Goal: Check status: Check status

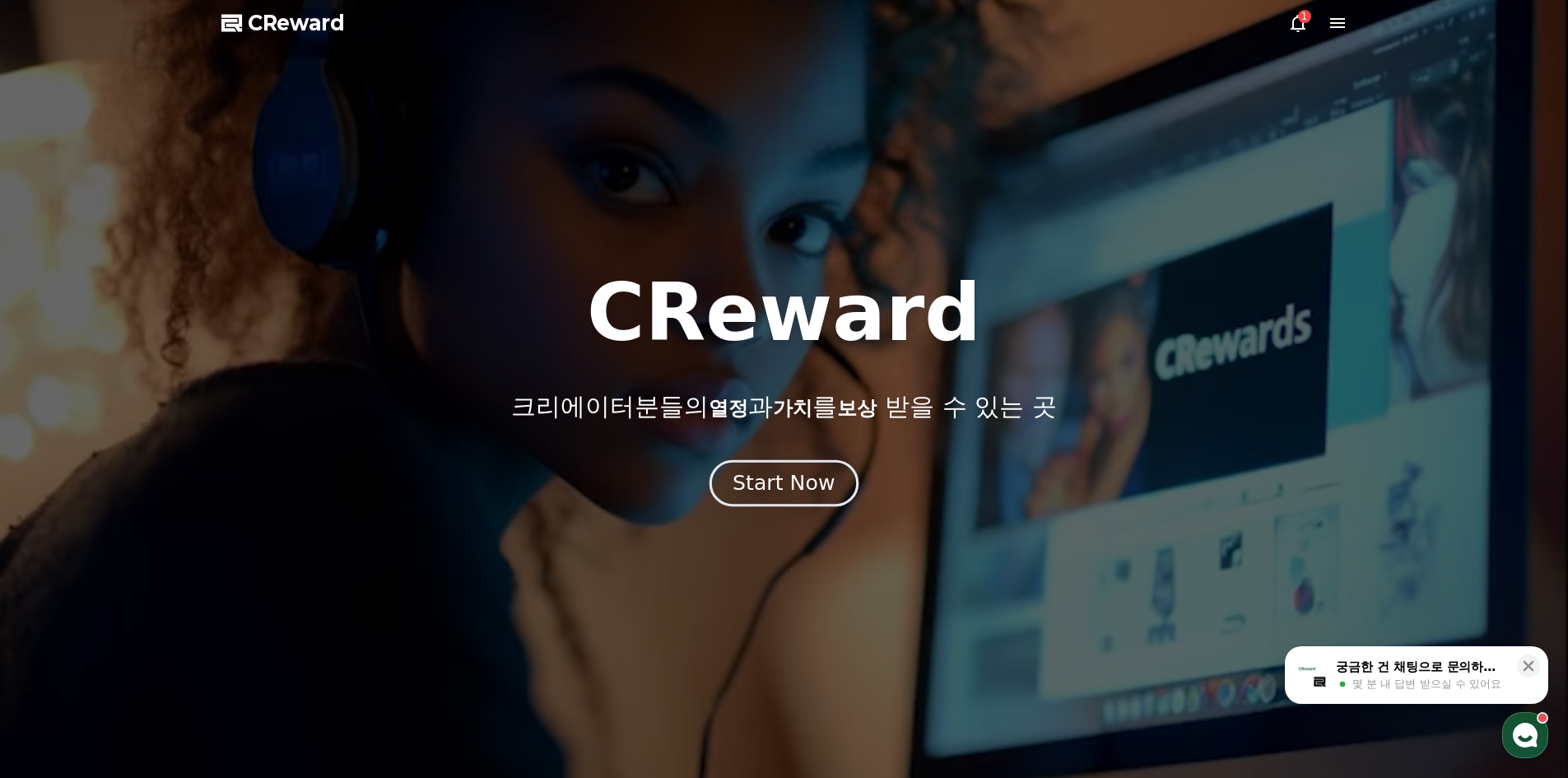
click at [786, 467] on button "Start Now" at bounding box center [783, 482] width 149 height 47
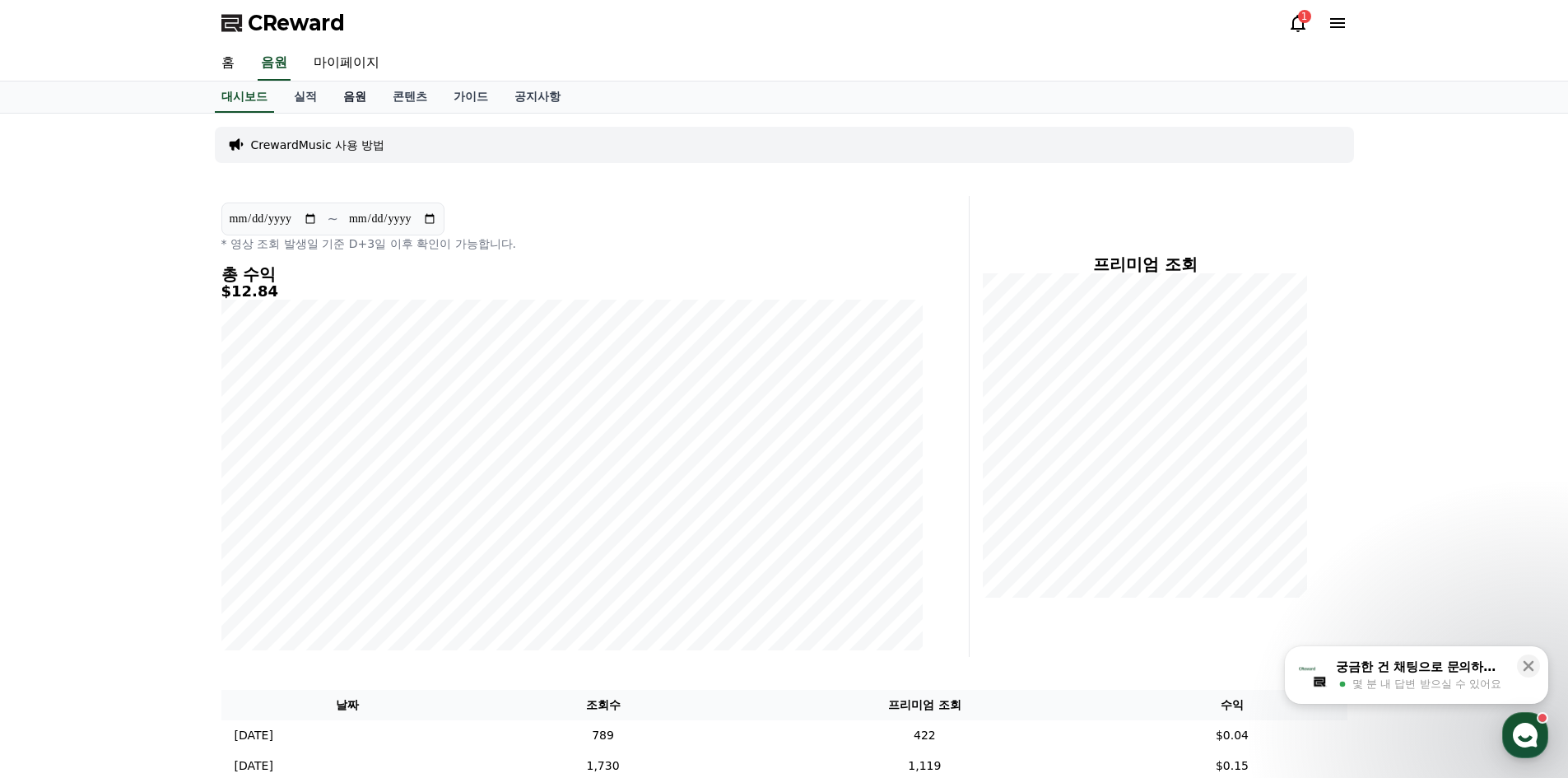
click at [351, 96] on link "음원" at bounding box center [355, 97] width 49 height 31
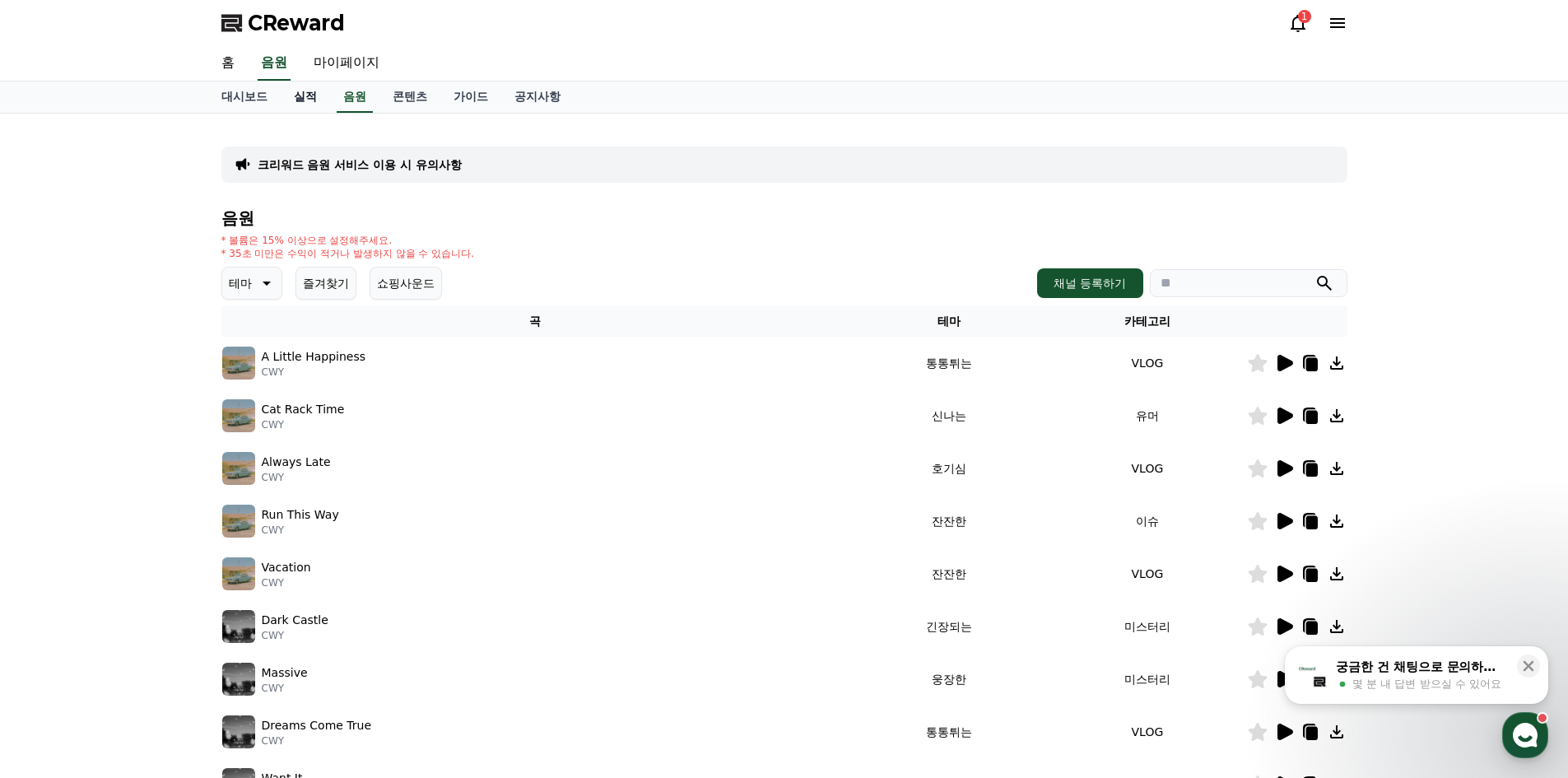
click at [324, 95] on link "실적" at bounding box center [305, 97] width 49 height 31
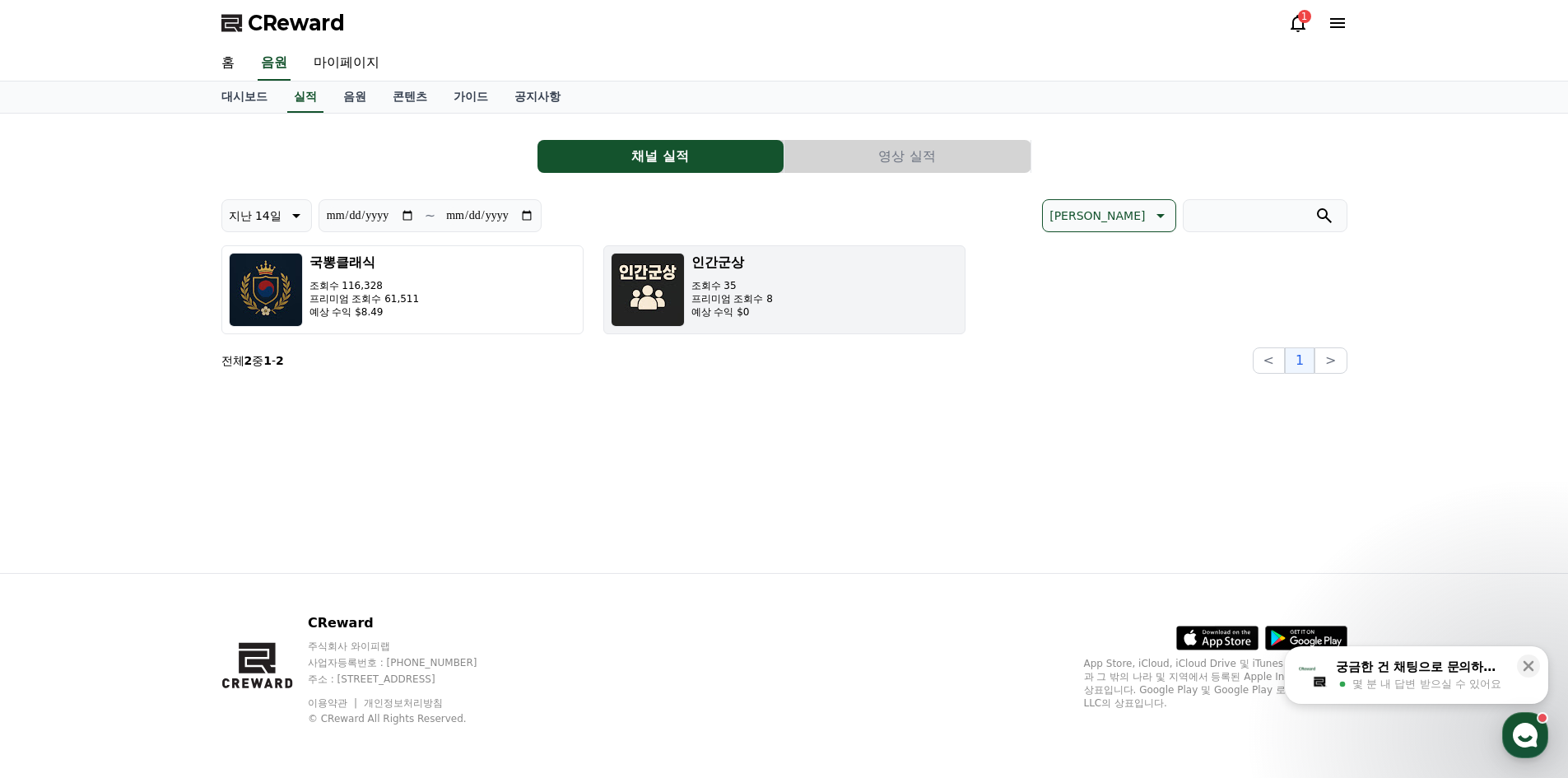
click at [707, 300] on p "프리미엄 조회수 8" at bounding box center [732, 298] width 82 height 13
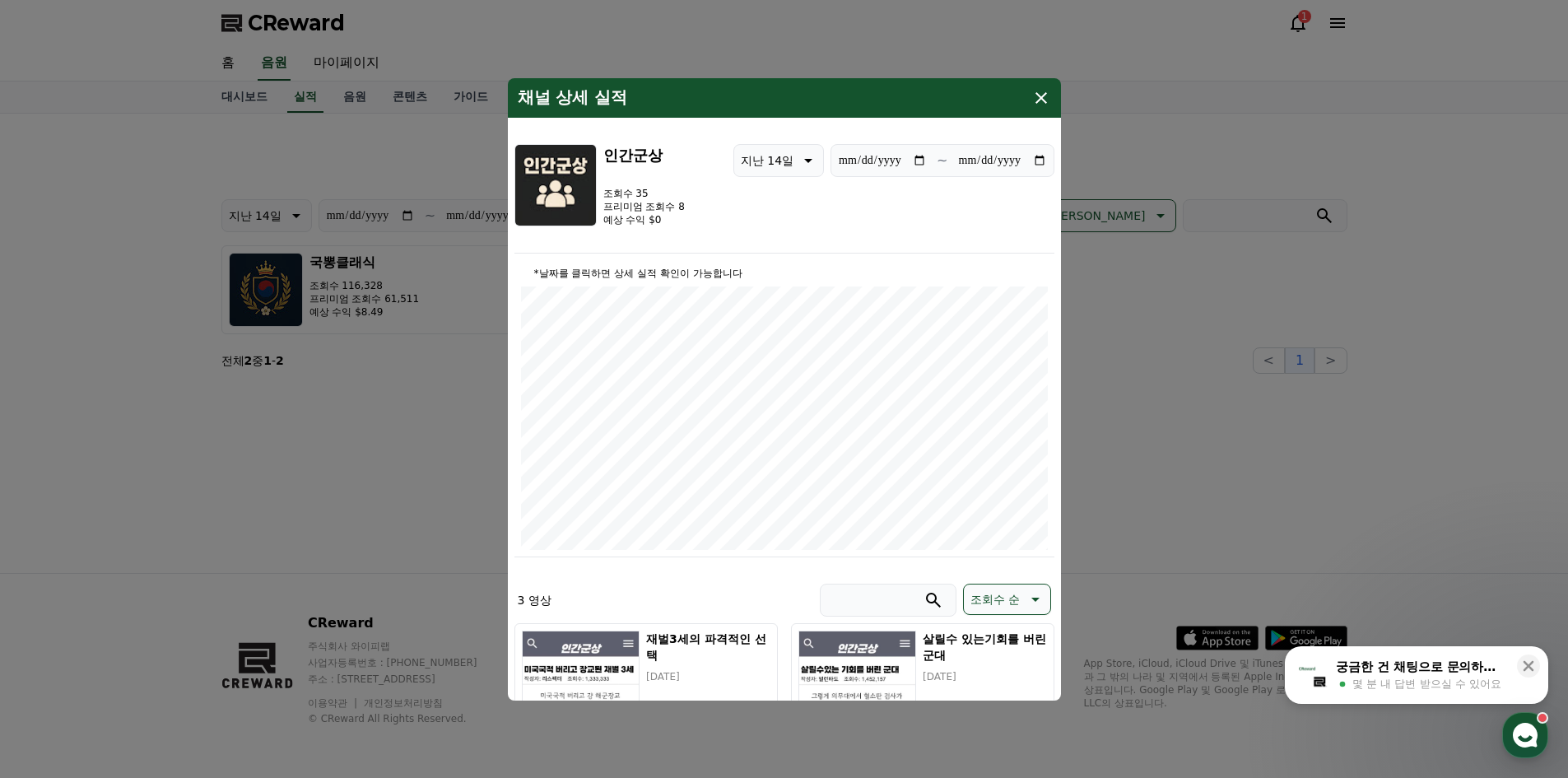
click at [1047, 98] on icon "modal" at bounding box center [1041, 98] width 20 height 20
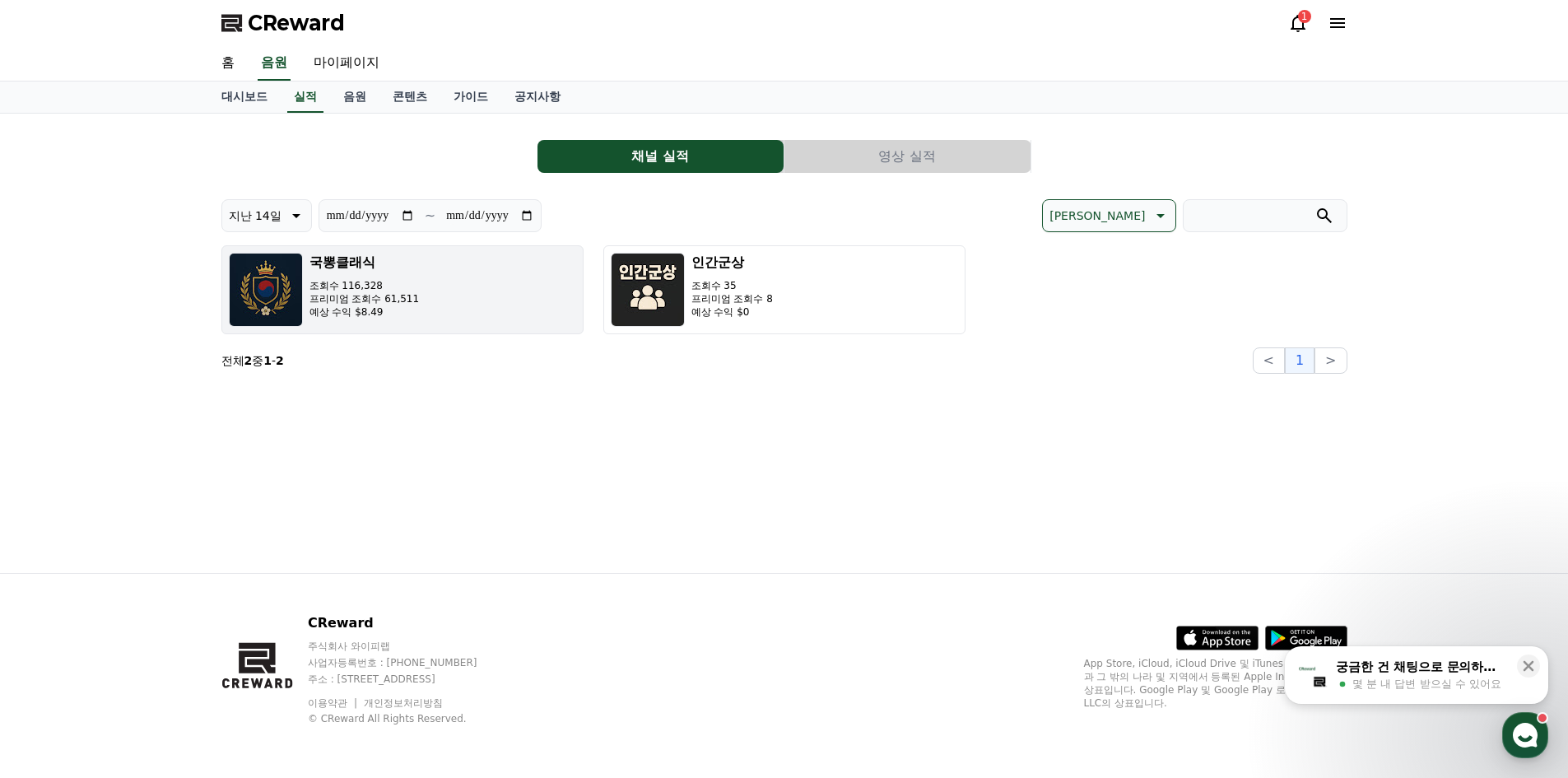
click at [381, 276] on div "국뽕클래식 조회수 116,328 프리미엄 조회수 61,511 예상 수익 $8.49" at bounding box center [365, 289] width 111 height 74
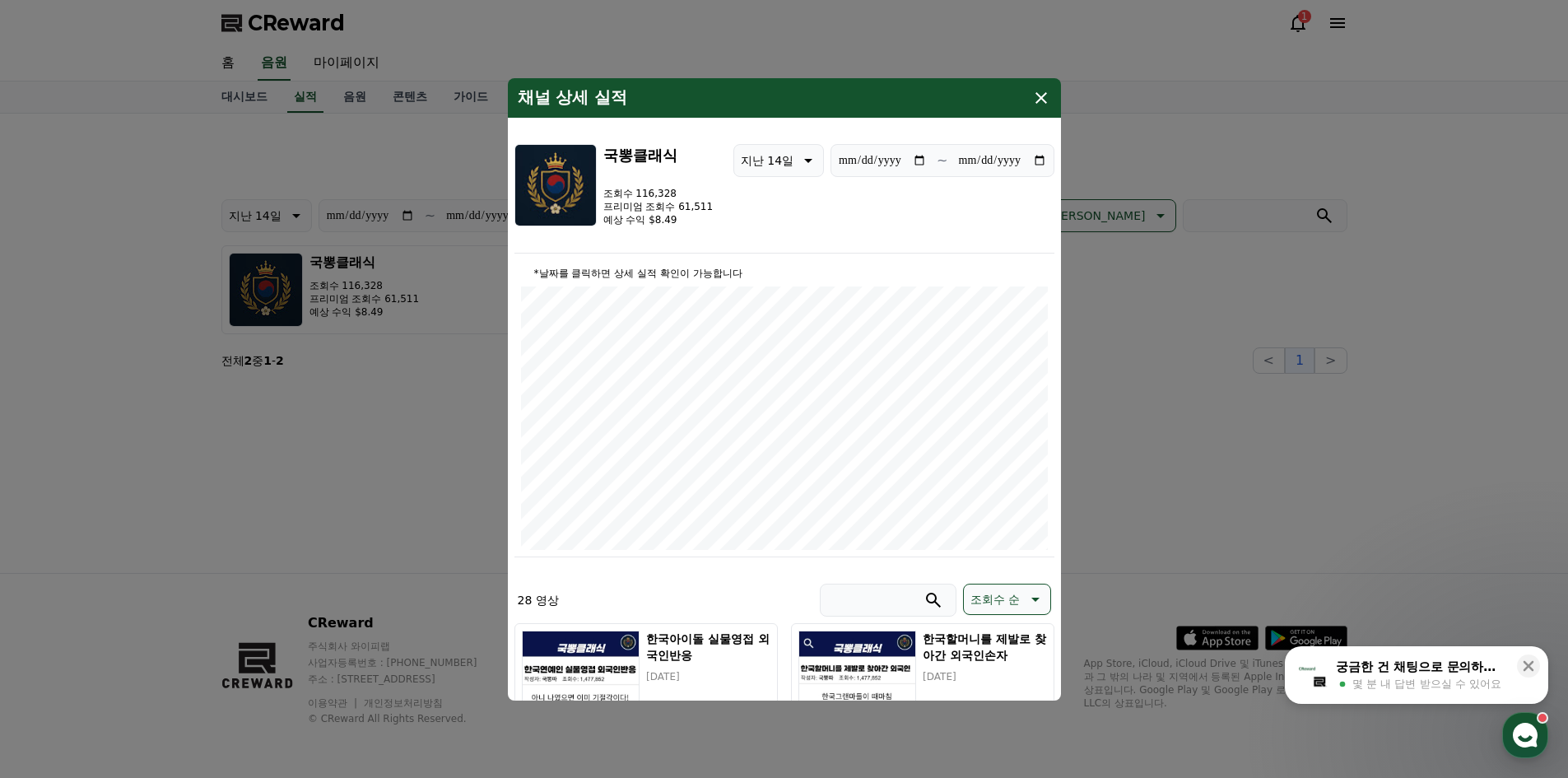
type input "**********"
click at [1033, 99] on icon "modal" at bounding box center [1041, 98] width 20 height 20
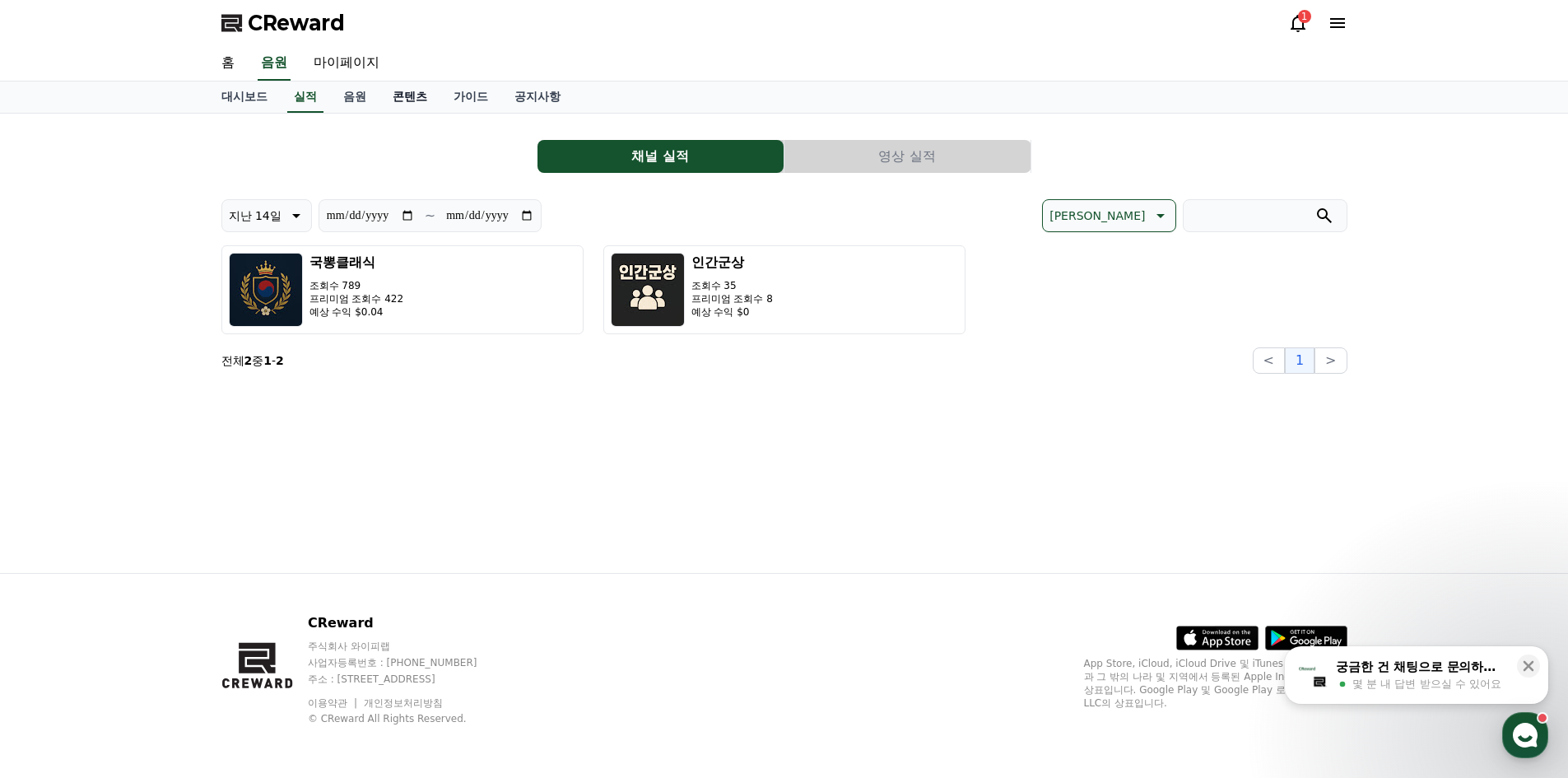
click at [429, 107] on link "콘텐츠" at bounding box center [410, 97] width 61 height 31
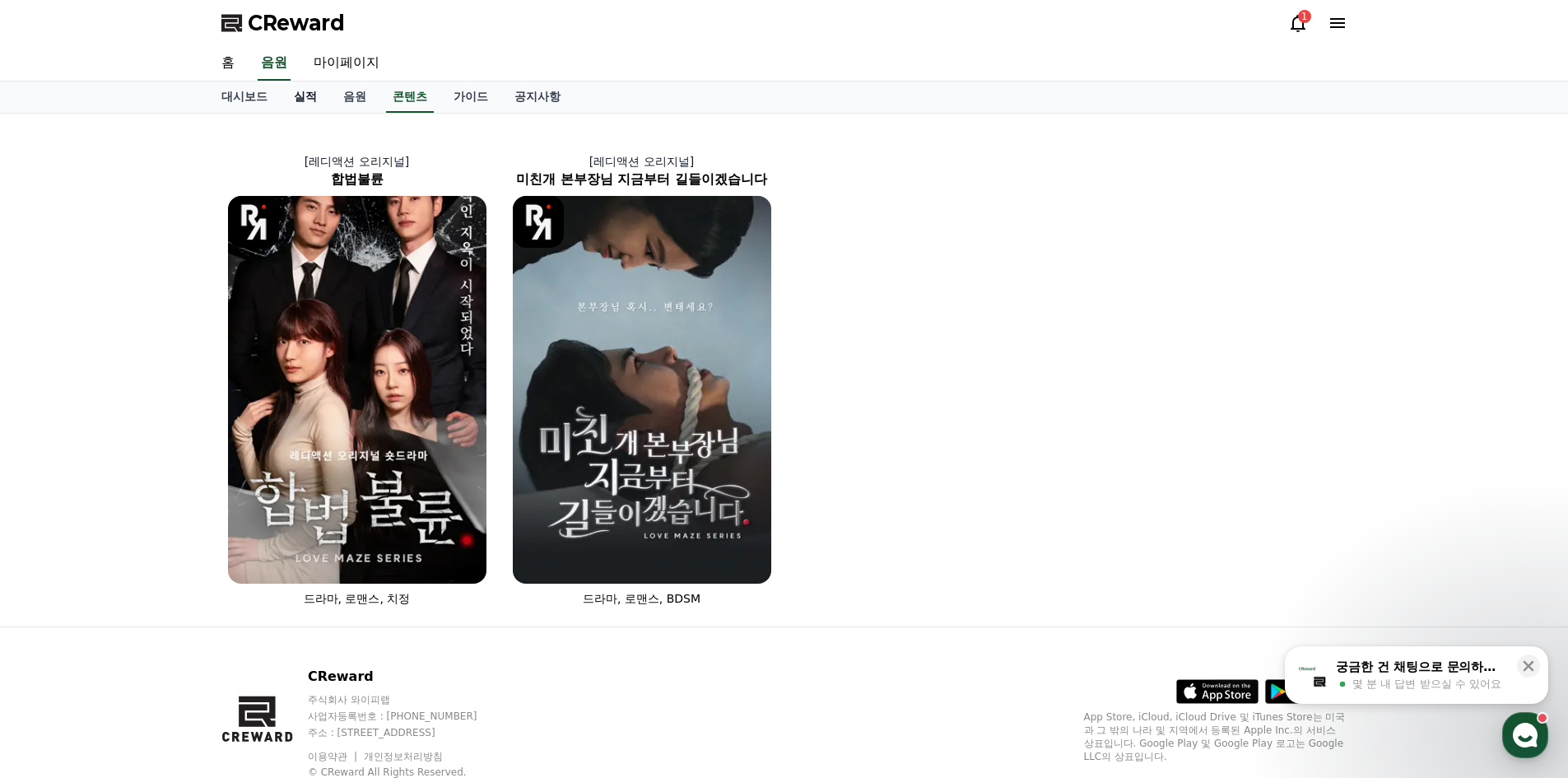
click at [304, 92] on link "실적" at bounding box center [305, 97] width 49 height 31
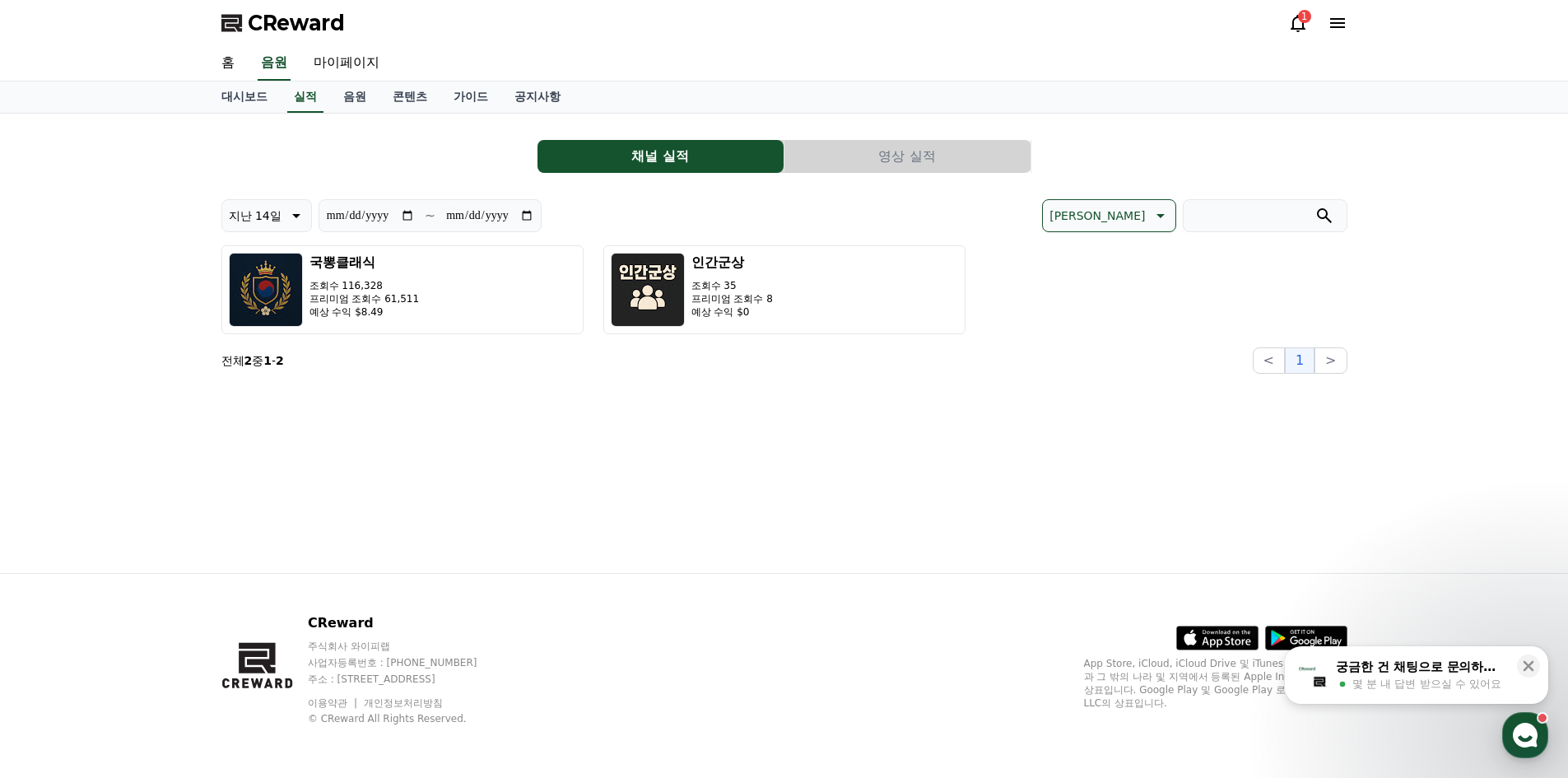
click at [479, 358] on section "전체 2 중 1 - 2 < 1 >" at bounding box center [784, 360] width 1126 height 26
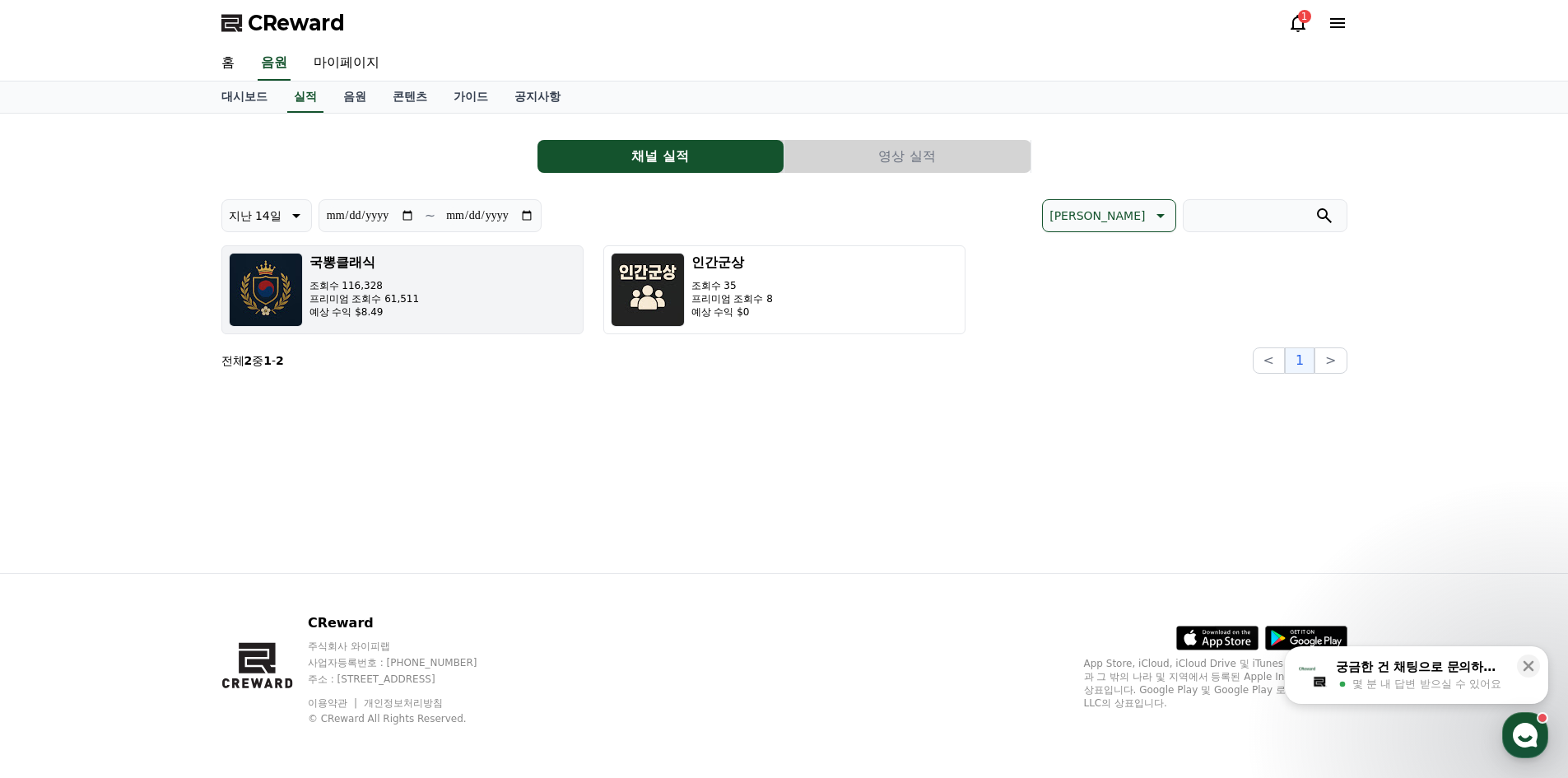
click at [486, 328] on button "국뽕클래식 조회수 116,328 프리미엄 조회수 61,511 예상 수익 $8.49" at bounding box center [402, 289] width 362 height 89
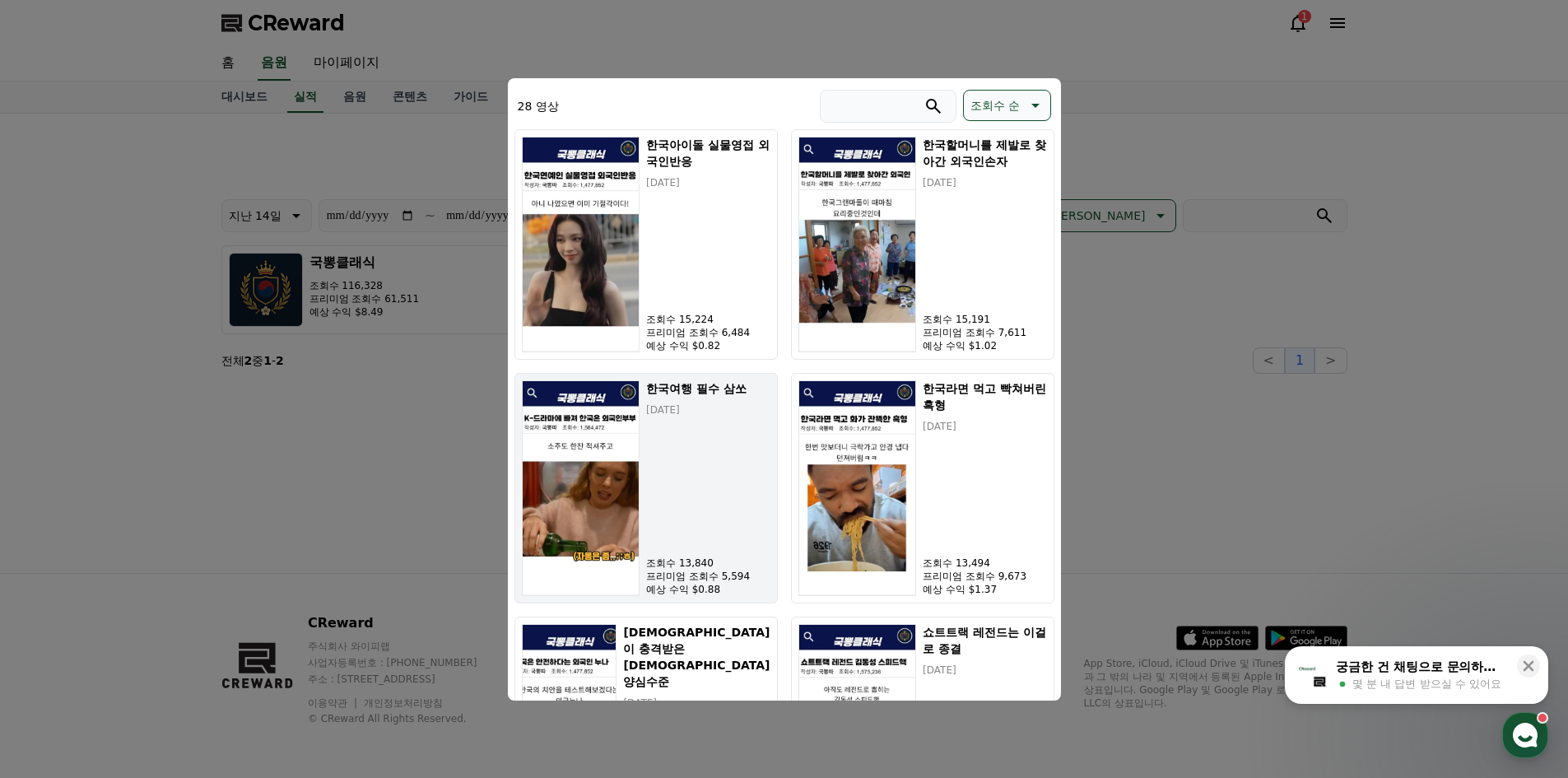
scroll to position [741, 0]
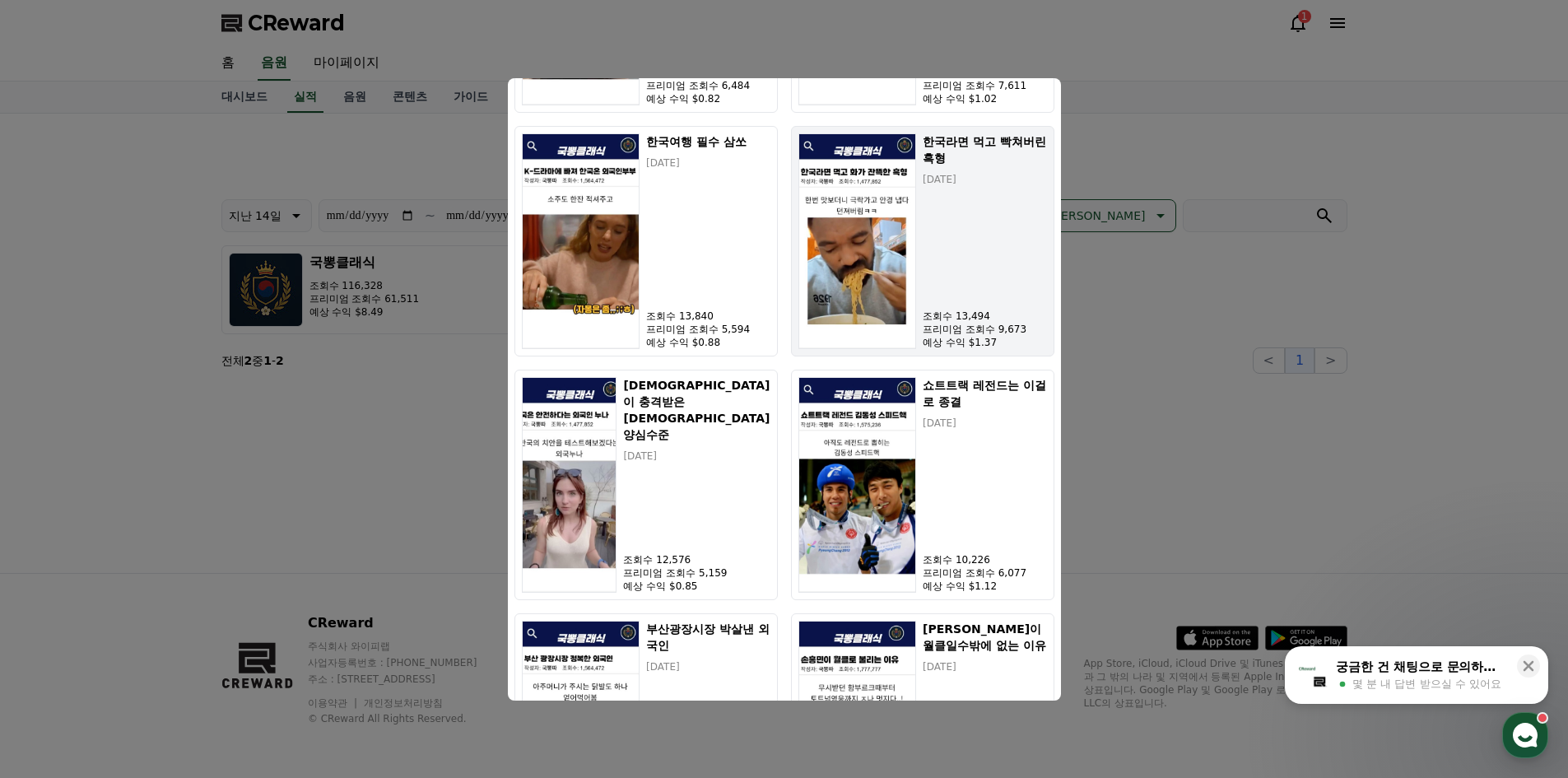
click at [1050, 226] on button "한국라면 먹고 빡쳐버린 흑형 [DATE] 조회수 13,494 프리미엄 조회수 9,673 예상 수익 $1.37" at bounding box center [923, 241] width 264 height 230
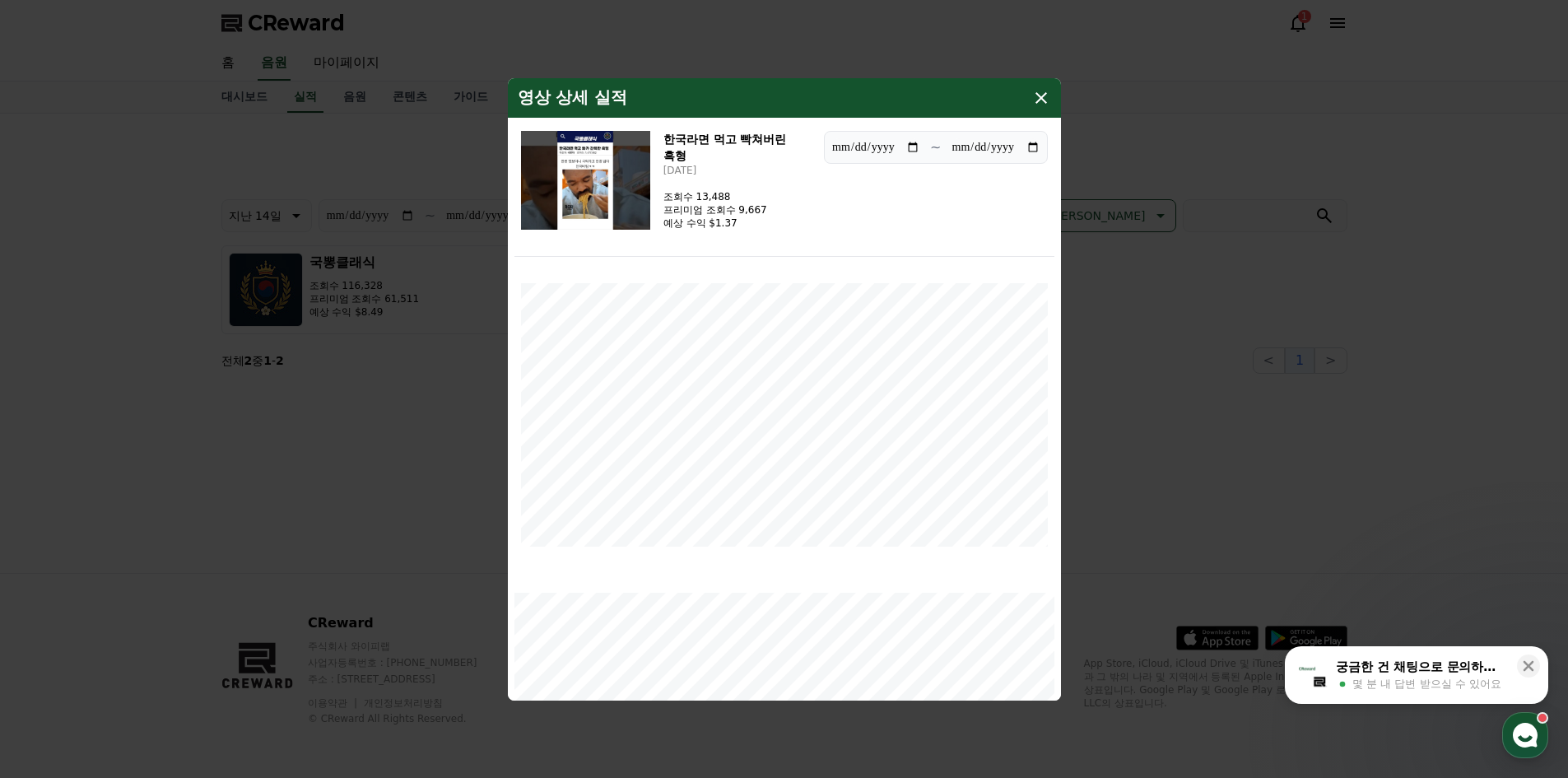
click at [1039, 100] on icon "modal" at bounding box center [1041, 98] width 20 height 20
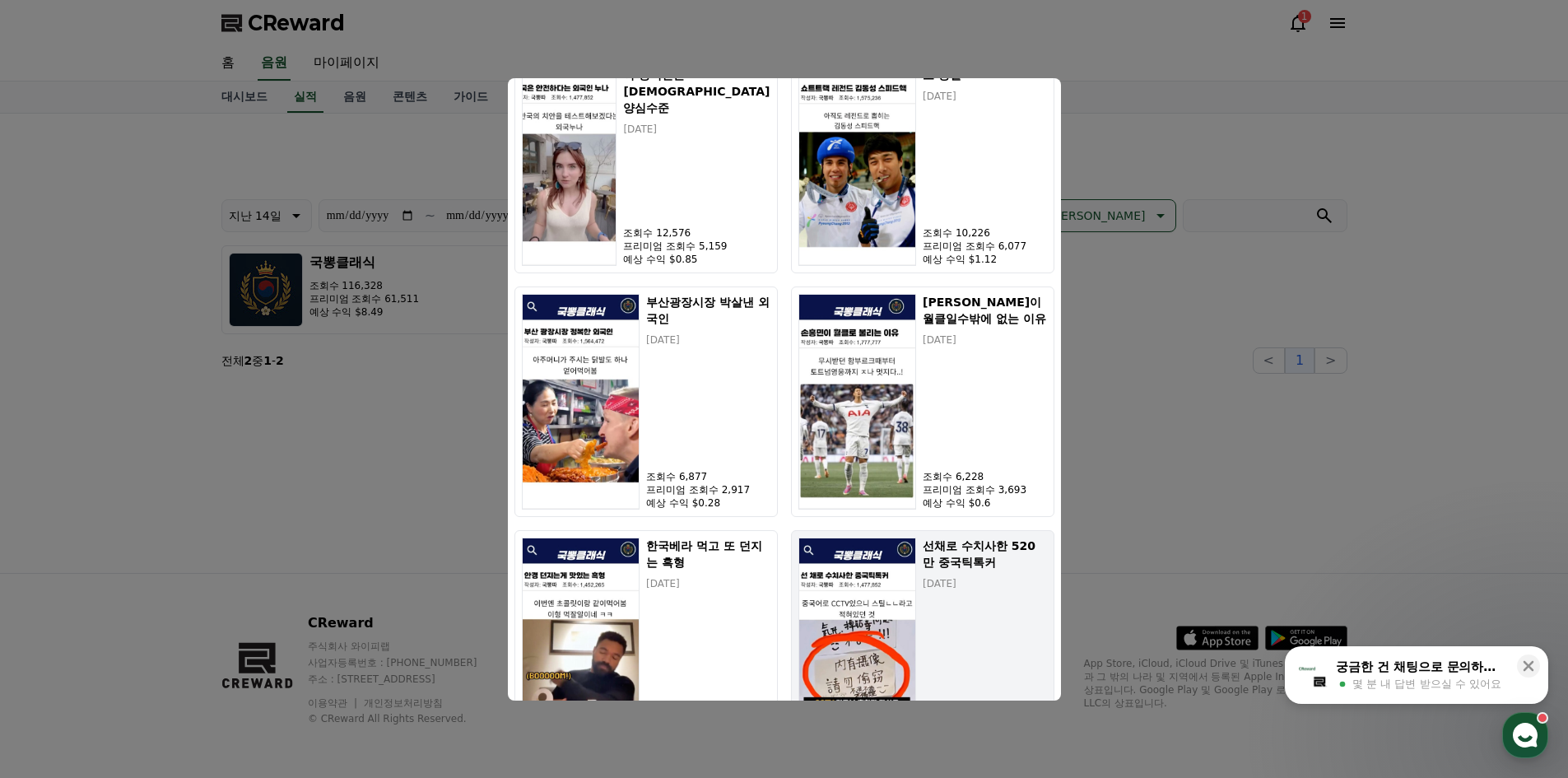
scroll to position [1167, 0]
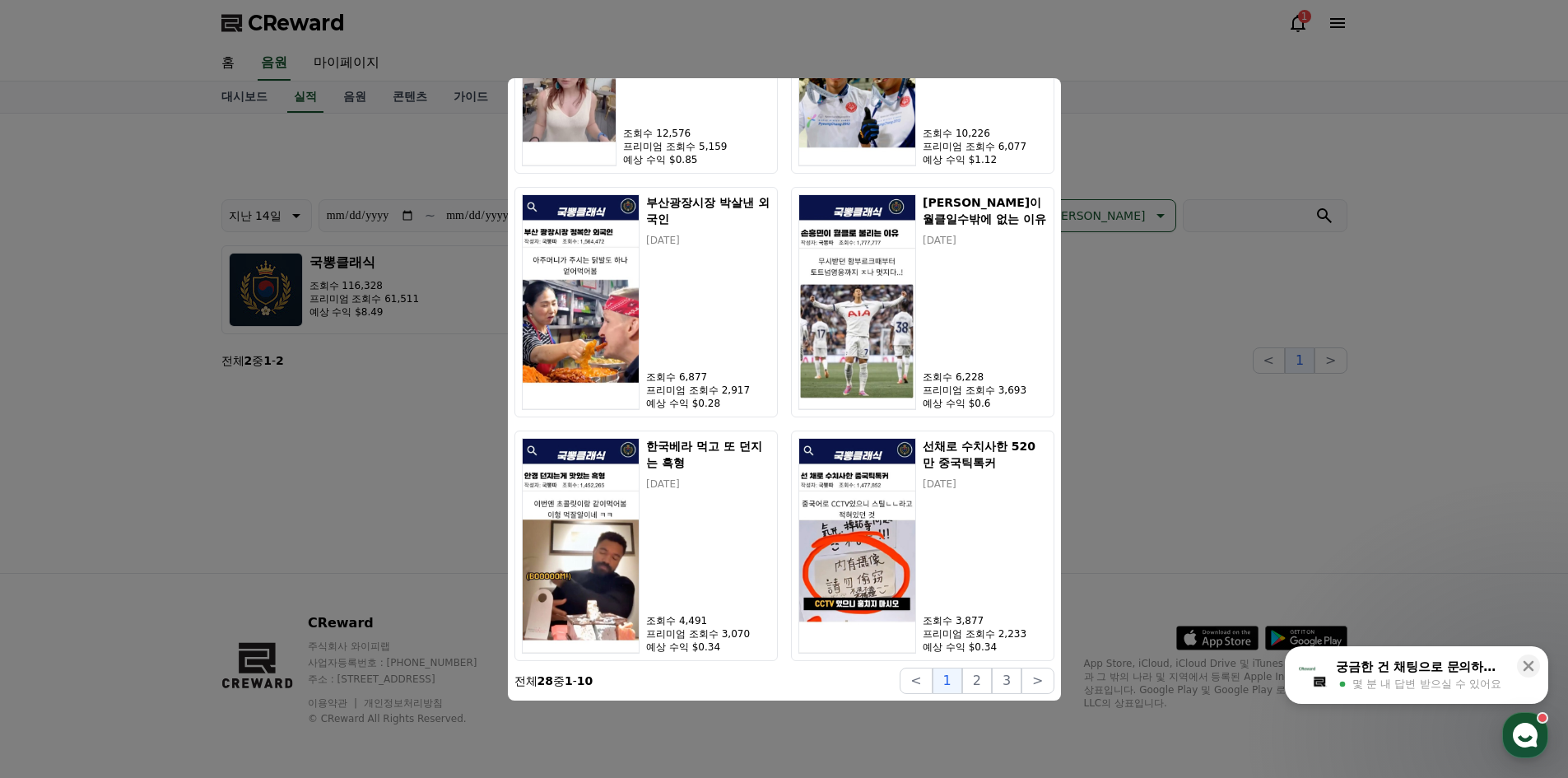
click at [1136, 155] on button "close modal" at bounding box center [784, 389] width 1568 height 778
